Goal: Information Seeking & Learning: Learn about a topic

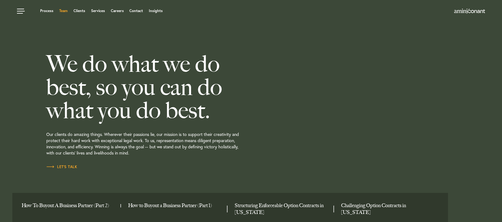
click at [61, 11] on link "Team" at bounding box center [63, 11] width 8 height 4
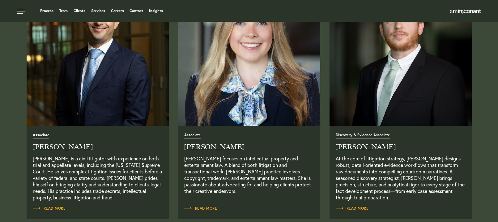
scroll to position [772, 0]
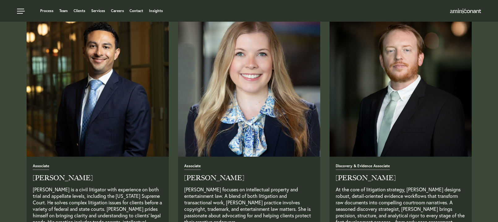
click at [269, 86] on img "Read Full Bio" at bounding box center [248, 85] width 149 height 149
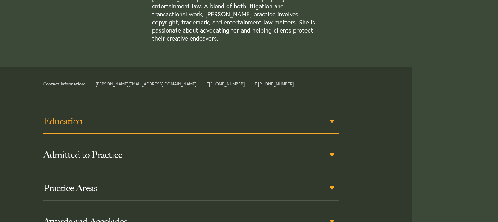
scroll to position [247, 0]
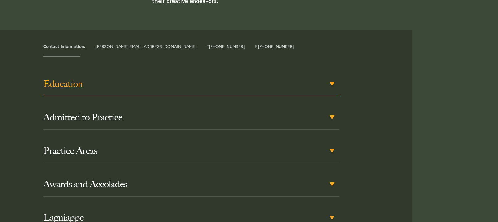
click at [127, 91] on div "Education" at bounding box center [191, 84] width 296 height 24
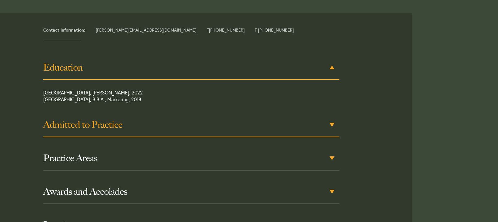
scroll to position [264, 0]
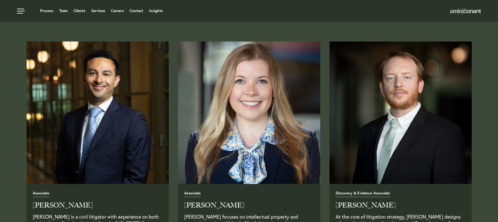
scroll to position [711, 0]
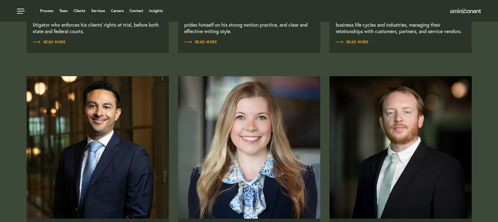
click at [124, 115] on img "Read Full Bio" at bounding box center [97, 146] width 149 height 149
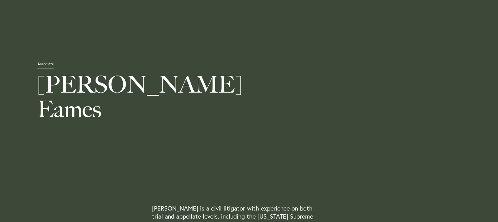
scroll to position [216, 0]
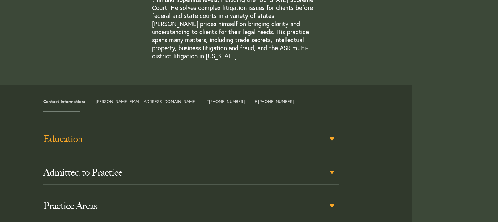
click at [87, 136] on div "Education" at bounding box center [191, 139] width 296 height 24
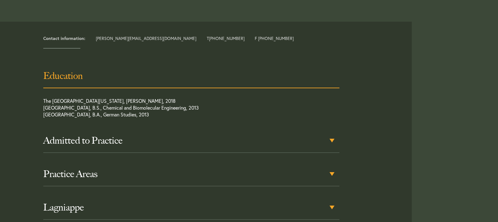
scroll to position [280, 0]
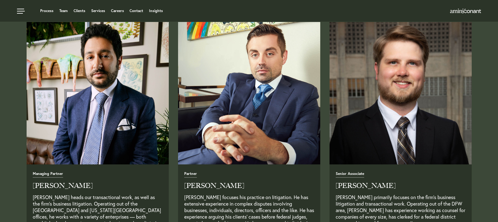
scroll to position [247, 0]
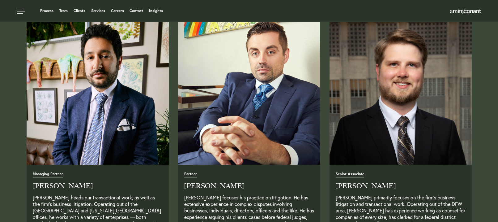
click at [302, 112] on img "Read Full Bio" at bounding box center [248, 93] width 149 height 149
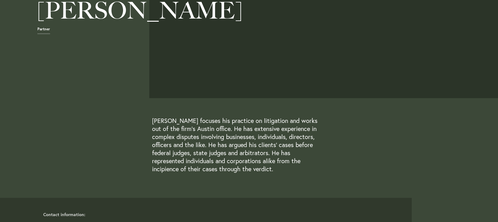
scroll to position [185, 0]
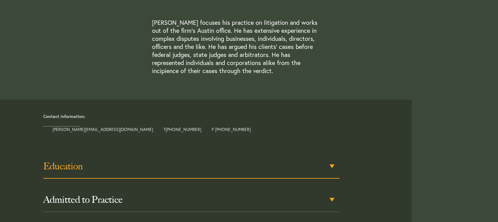
click at [145, 163] on h3 "Education" at bounding box center [191, 165] width 296 height 11
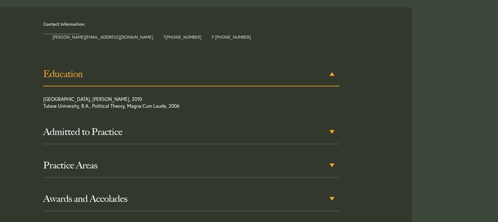
scroll to position [284, 0]
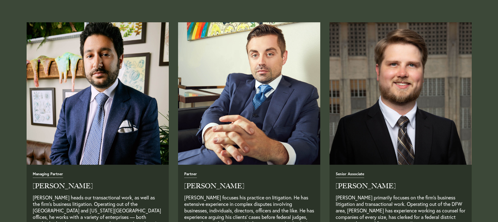
click at [145, 126] on img "Read Full Bio" at bounding box center [97, 93] width 149 height 149
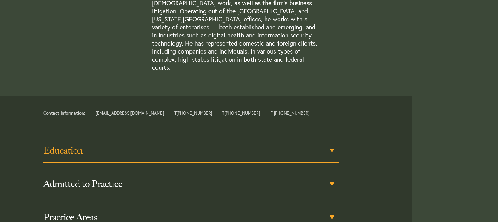
scroll to position [216, 0]
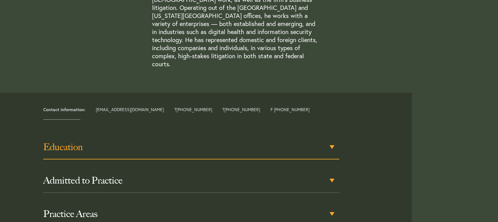
click at [108, 146] on div "Education" at bounding box center [191, 147] width 296 height 24
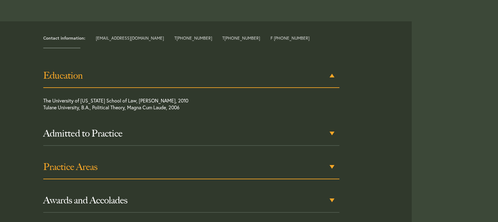
scroll to position [288, 0]
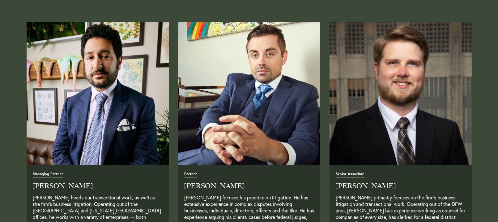
click at [429, 119] on img "Read Full Bio" at bounding box center [400, 93] width 149 height 149
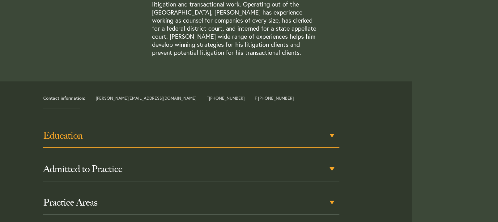
scroll to position [216, 0]
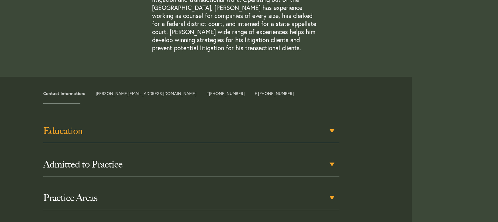
click at [126, 129] on h3 "Education" at bounding box center [191, 130] width 296 height 11
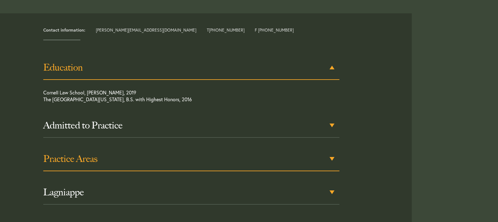
scroll to position [280, 0]
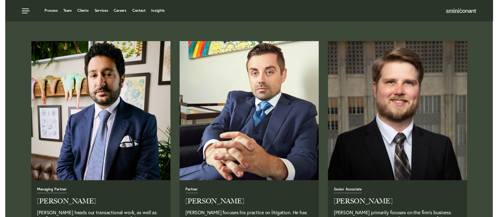
scroll to position [124, 0]
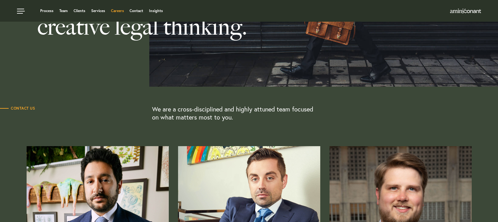
click at [112, 11] on link "Careers" at bounding box center [117, 11] width 13 height 4
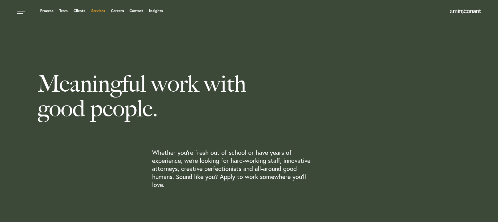
drag, startPoint x: 0, startPoint y: 0, endPoint x: 103, endPoint y: 11, distance: 103.7
click at [103, 11] on link "Services" at bounding box center [98, 11] width 14 height 4
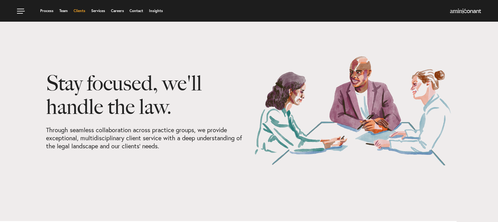
click at [85, 12] on link "Clients" at bounding box center [80, 11] width 12 height 4
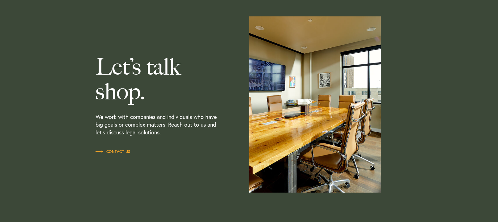
scroll to position [780, 0]
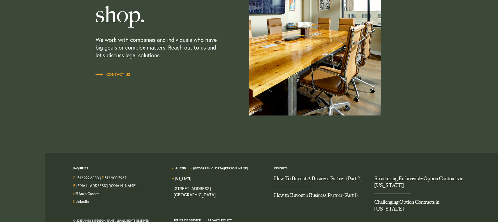
click at [88, 198] on span "LinkedIn" at bounding box center [80, 201] width 15 height 6
click at [91, 198] on div "LinkedIn" at bounding box center [118, 202] width 91 height 8
click at [78, 199] on link "LinkedIn" at bounding box center [81, 201] width 13 height 5
